Goal: Information Seeking & Learning: Learn about a topic

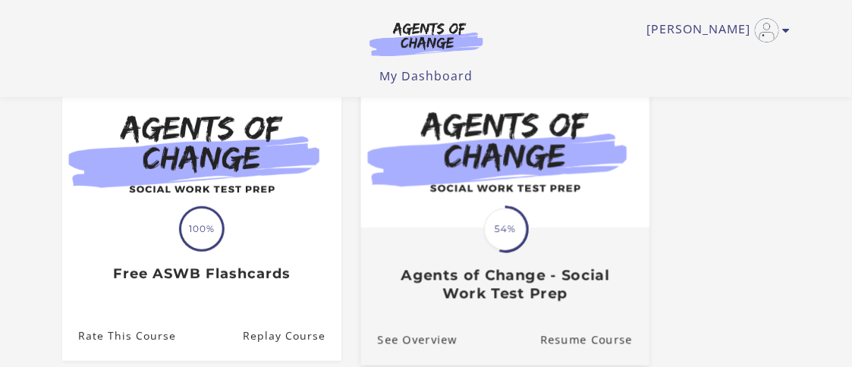
scroll to position [152, 0]
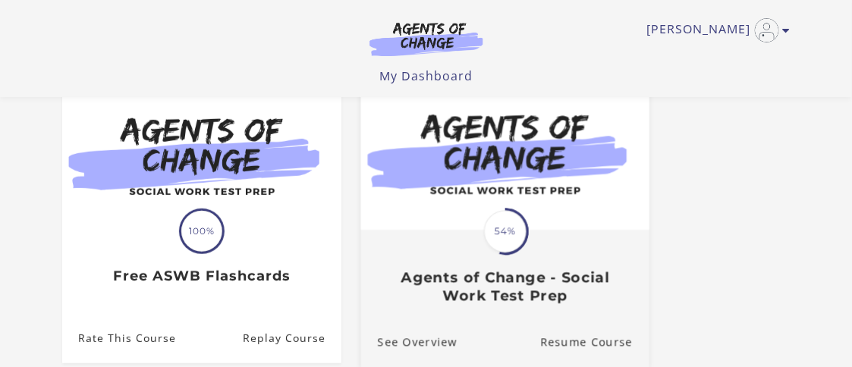
click at [499, 228] on span "54%" at bounding box center [505, 232] width 42 height 42
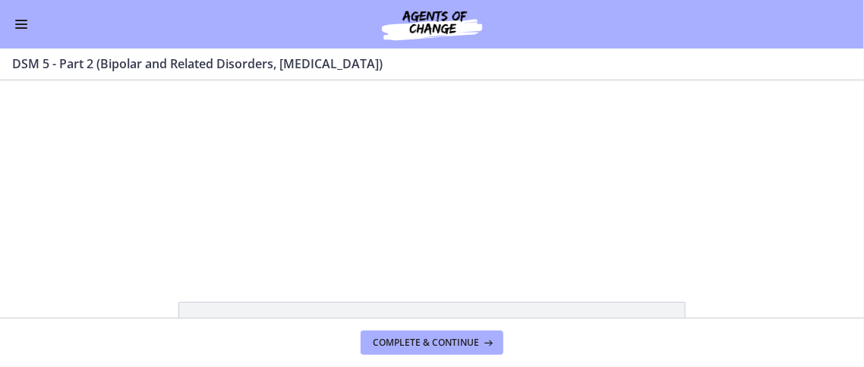
click at [23, 20] on span "Enable menu" at bounding box center [21, 21] width 12 height 2
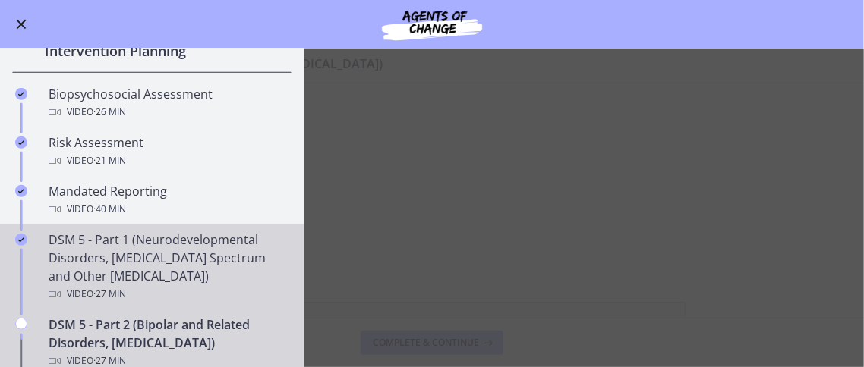
scroll to position [455, 0]
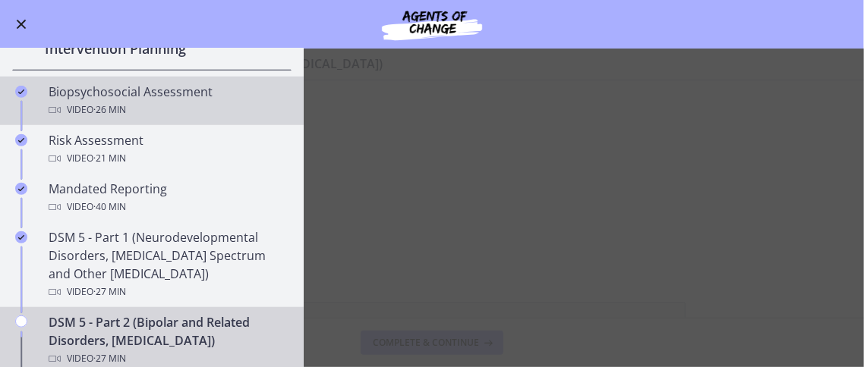
click at [114, 103] on span "· 26 min" at bounding box center [109, 110] width 33 height 18
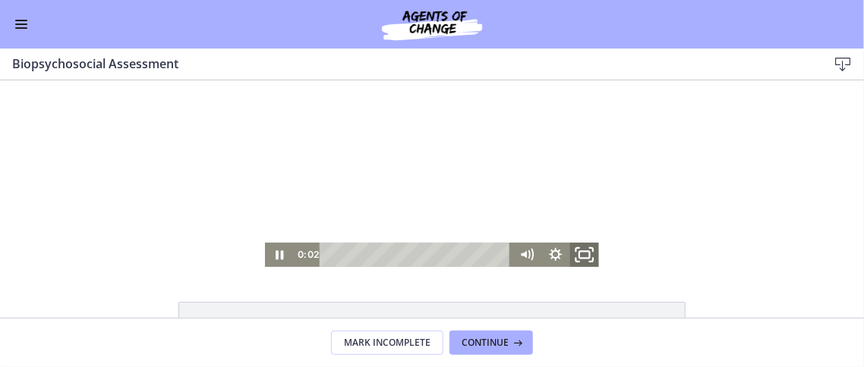
click at [578, 254] on icon "Fullscreen" at bounding box center [584, 254] width 35 height 29
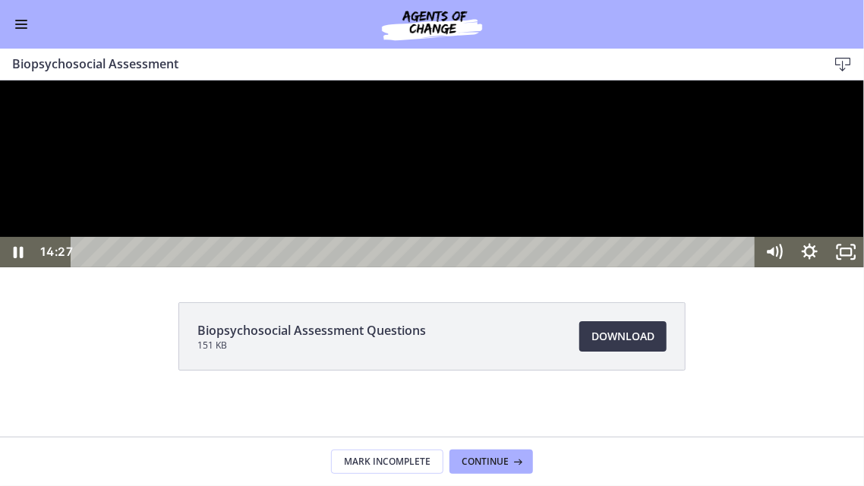
click at [294, 266] on div at bounding box center [432, 173] width 864 height 187
drag, startPoint x: 414, startPoint y: 328, endPoint x: 423, endPoint y: 331, distance: 9.6
click at [416, 266] on div at bounding box center [432, 173] width 864 height 187
click at [23, 259] on icon "Pause" at bounding box center [19, 252] width 12 height 14
click at [16, 258] on icon "Play Video" at bounding box center [19, 251] width 9 height 13
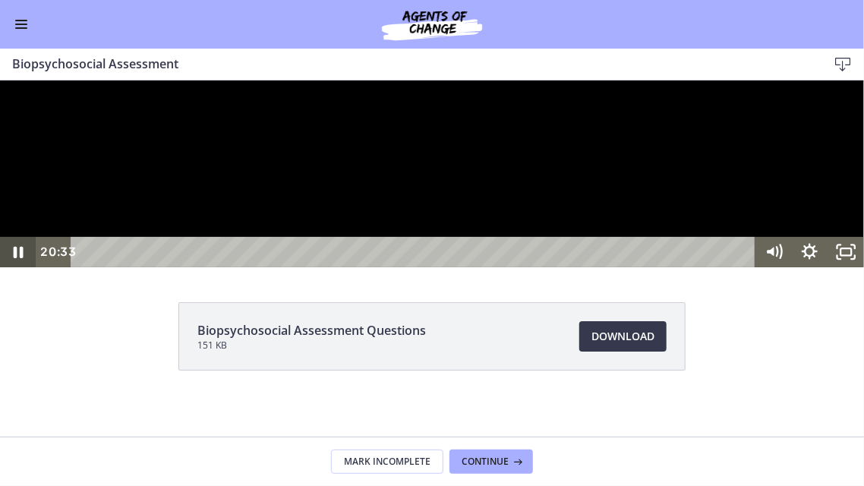
drag, startPoint x: 13, startPoint y: 549, endPoint x: 645, endPoint y: 396, distance: 650.4
click at [13, 266] on icon "Pause" at bounding box center [18, 251] width 36 height 30
click at [18, 266] on icon "Play Video" at bounding box center [20, 251] width 36 height 30
click at [863, 80] on div at bounding box center [432, 173] width 864 height 187
click at [14, 266] on icon "Play Video" at bounding box center [20, 251] width 36 height 30
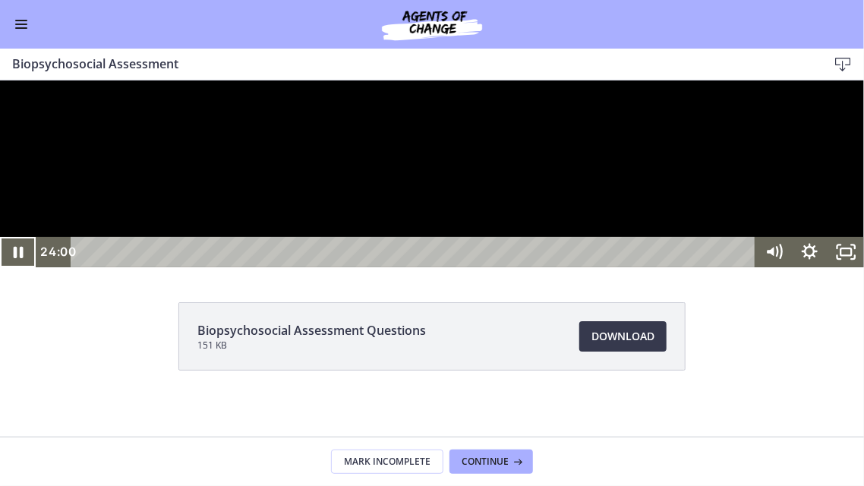
drag, startPoint x: 408, startPoint y: 511, endPoint x: 308, endPoint y: 423, distance: 132.8
click at [408, 266] on div at bounding box center [432, 173] width 864 height 187
click at [297, 263] on div at bounding box center [432, 173] width 864 height 187
click at [411, 266] on div at bounding box center [432, 173] width 864 height 187
click at [414, 266] on div at bounding box center [432, 173] width 864 height 187
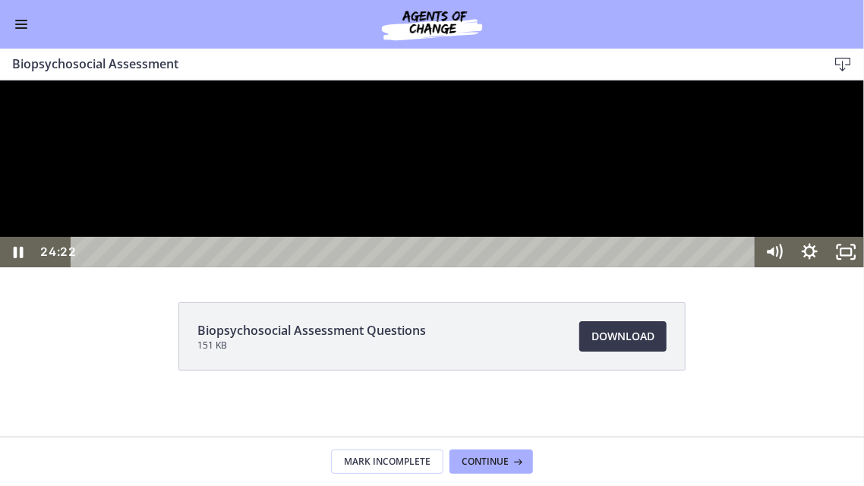
click at [417, 266] on div at bounding box center [432, 173] width 864 height 187
click at [287, 266] on div at bounding box center [432, 173] width 864 height 187
